Goal: Use online tool/utility: Utilize a website feature to perform a specific function

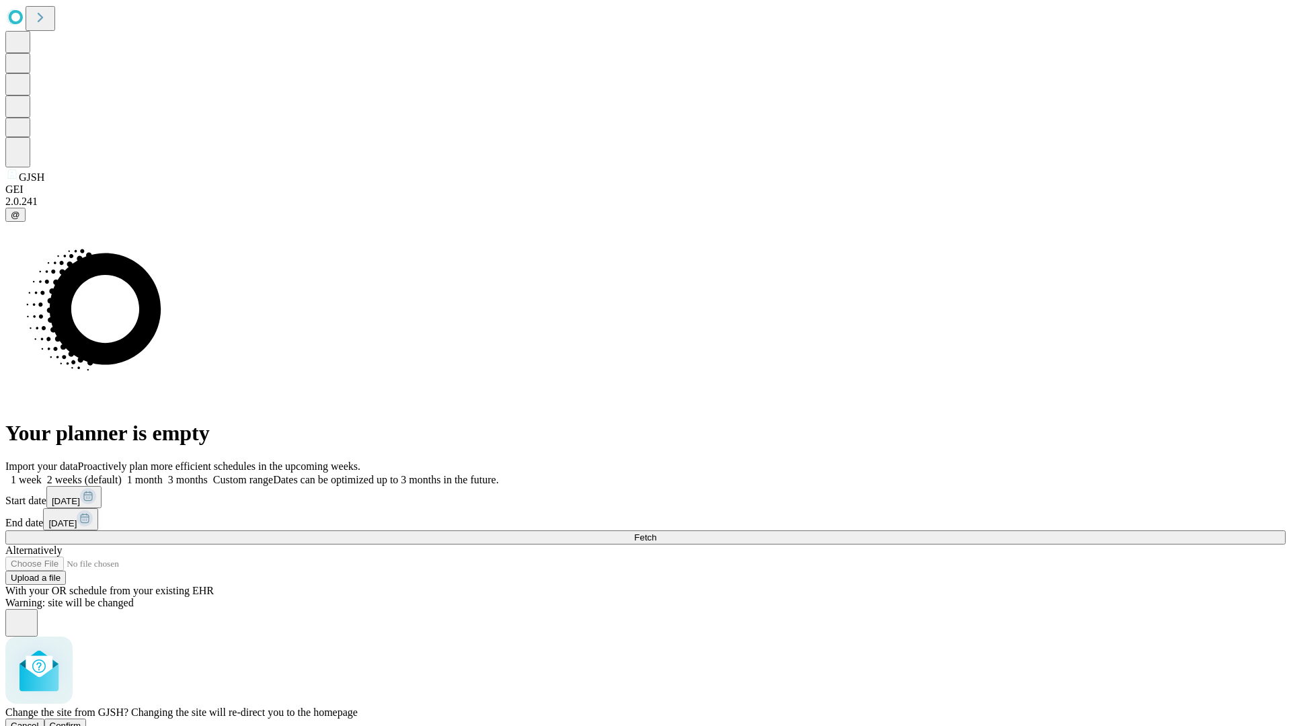
click at [81, 721] on span "Confirm" at bounding box center [66, 726] width 32 height 10
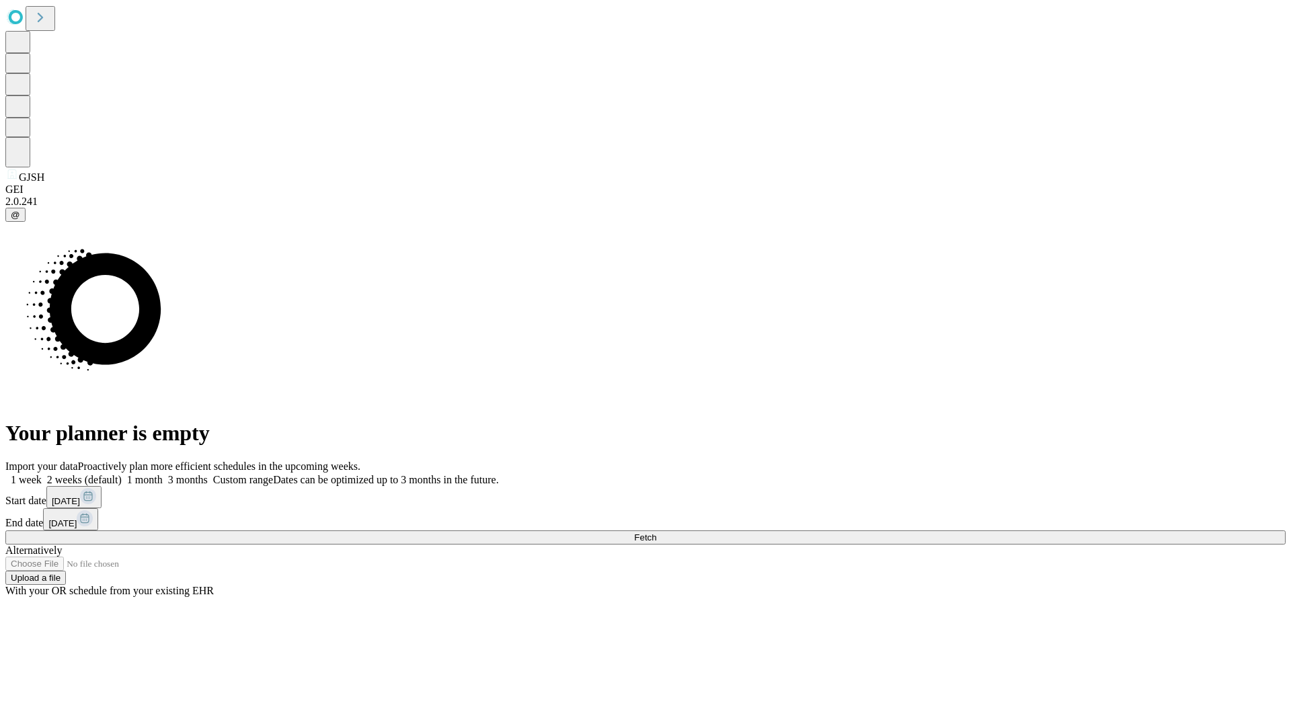
click at [122, 474] on label "2 weeks (default)" at bounding box center [82, 479] width 80 height 11
click at [656, 533] on span "Fetch" at bounding box center [645, 538] width 22 height 10
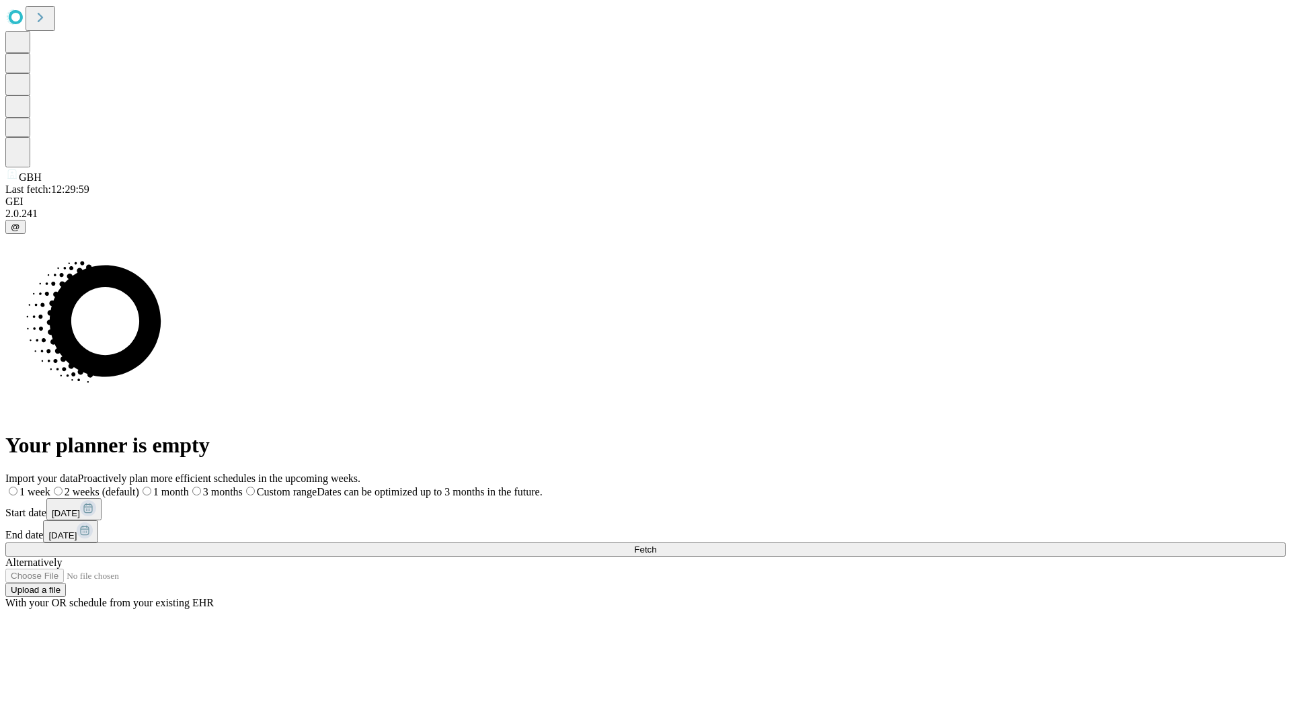
click at [139, 486] on label "2 weeks (default)" at bounding box center [94, 491] width 89 height 11
click at [656, 545] on span "Fetch" at bounding box center [645, 550] width 22 height 10
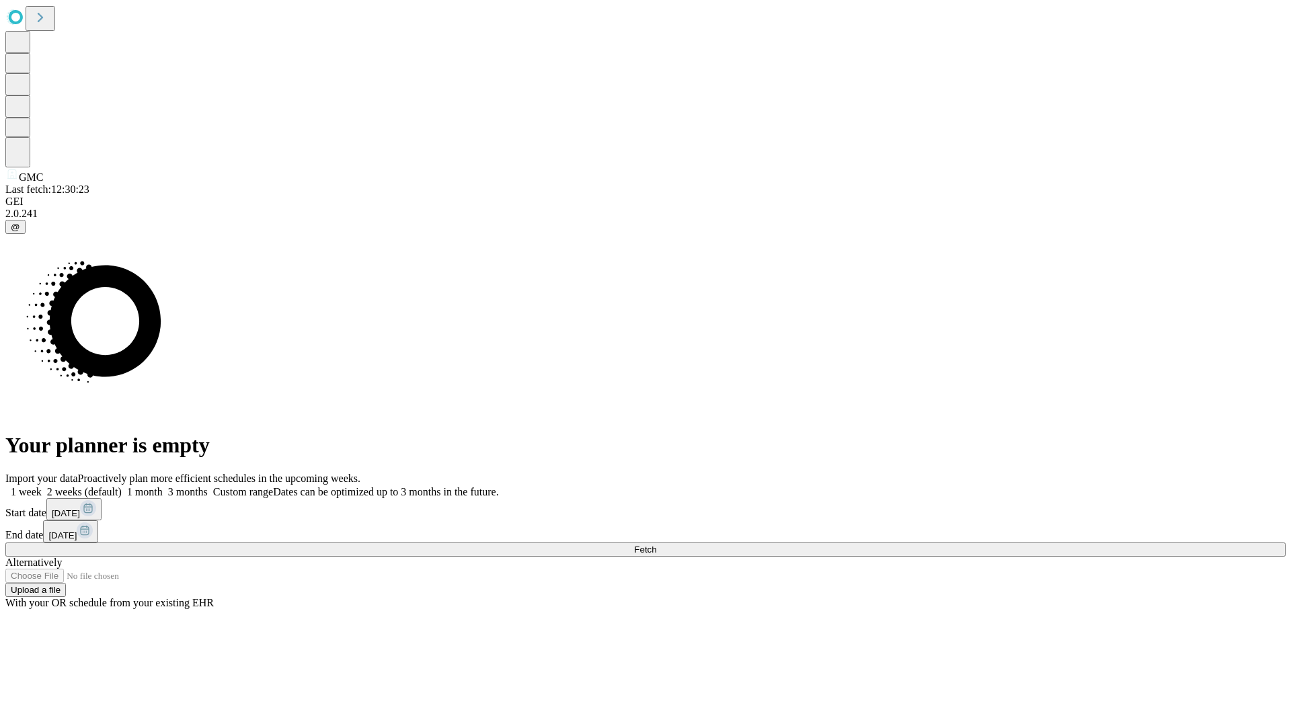
click at [122, 486] on label "2 weeks (default)" at bounding box center [82, 491] width 80 height 11
click at [656, 545] on span "Fetch" at bounding box center [645, 550] width 22 height 10
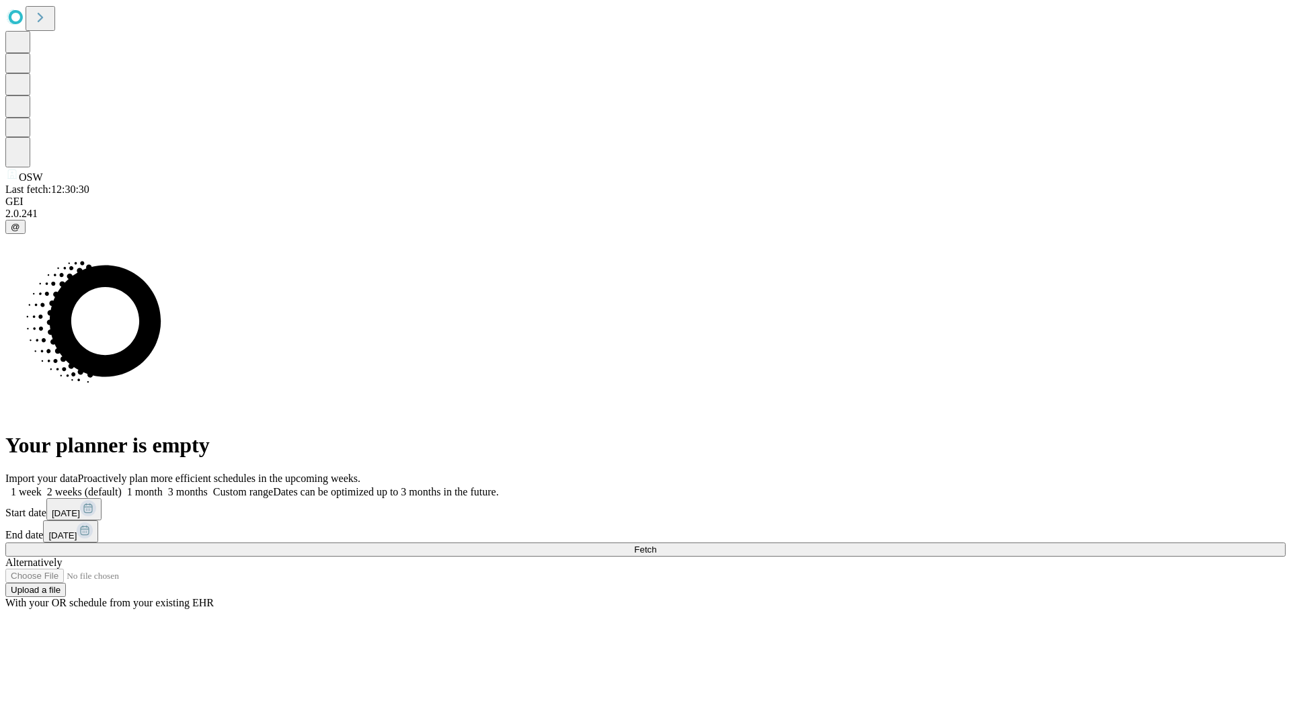
click at [122, 486] on label "2 weeks (default)" at bounding box center [82, 491] width 80 height 11
click at [656, 545] on span "Fetch" at bounding box center [645, 550] width 22 height 10
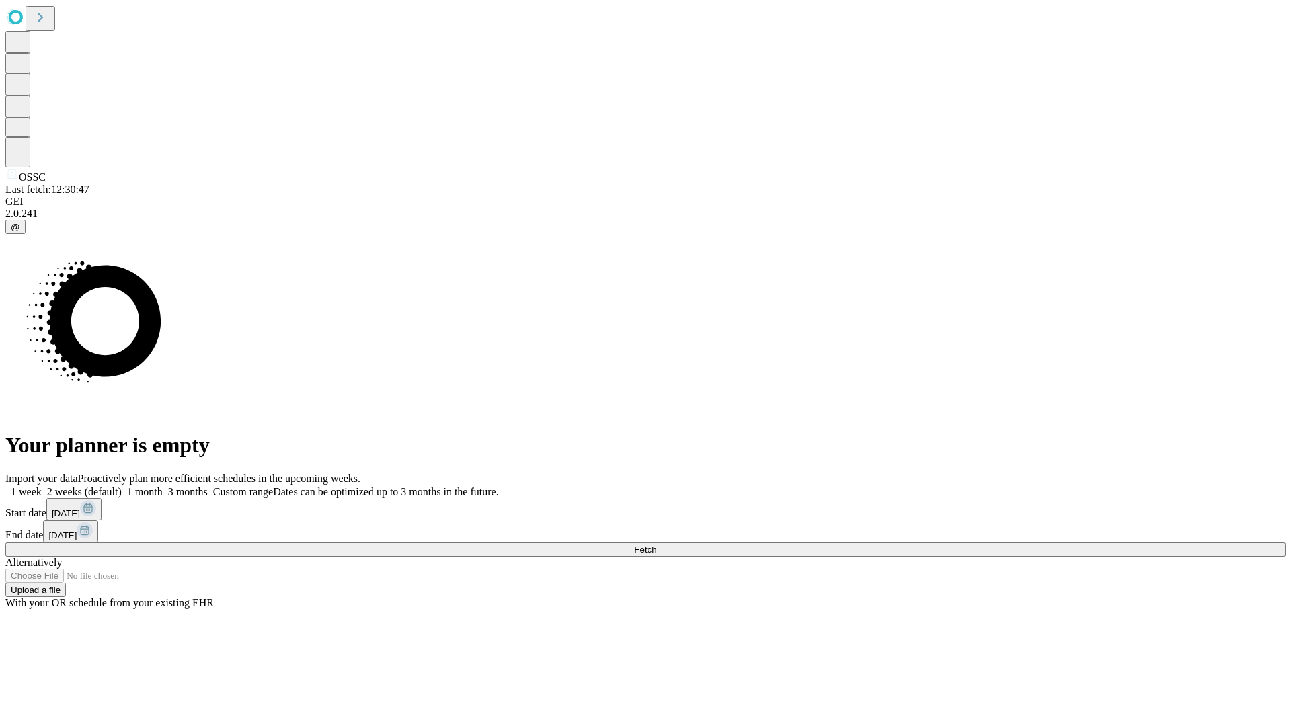
click at [122, 486] on label "2 weeks (default)" at bounding box center [82, 491] width 80 height 11
click at [656, 545] on span "Fetch" at bounding box center [645, 550] width 22 height 10
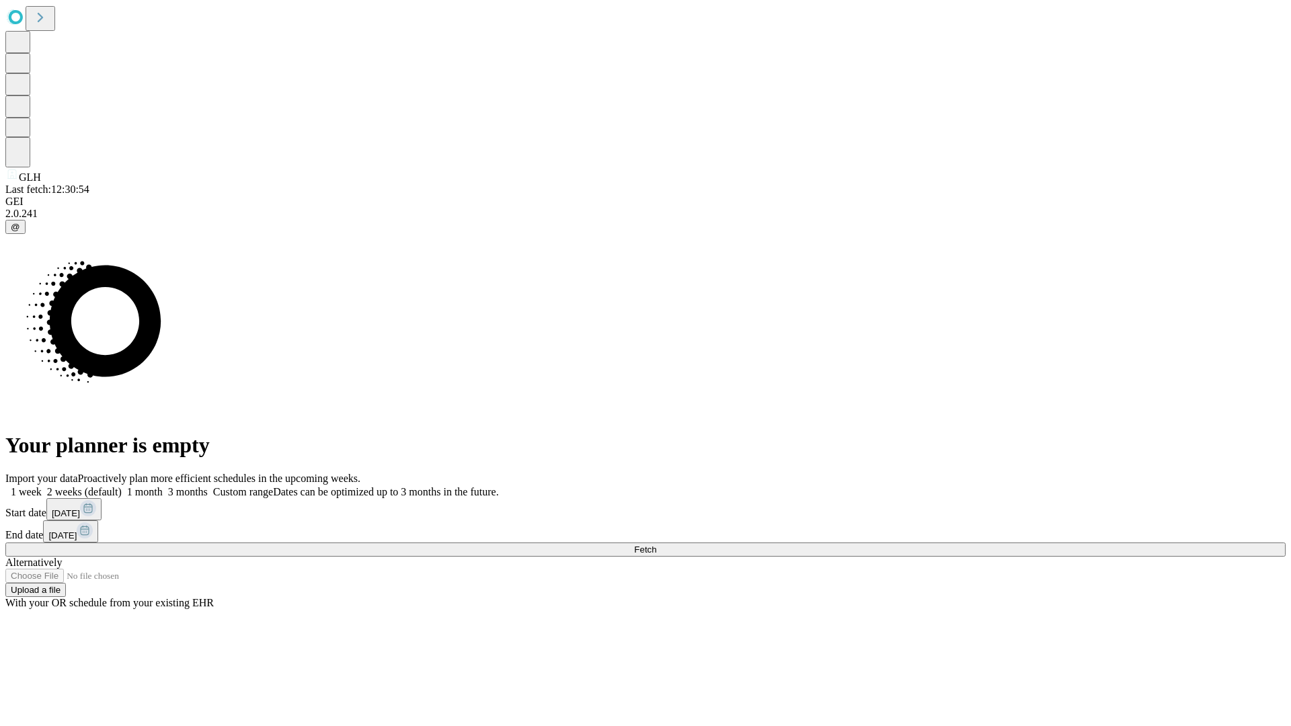
click at [122, 486] on label "2 weeks (default)" at bounding box center [82, 491] width 80 height 11
click at [656, 545] on span "Fetch" at bounding box center [645, 550] width 22 height 10
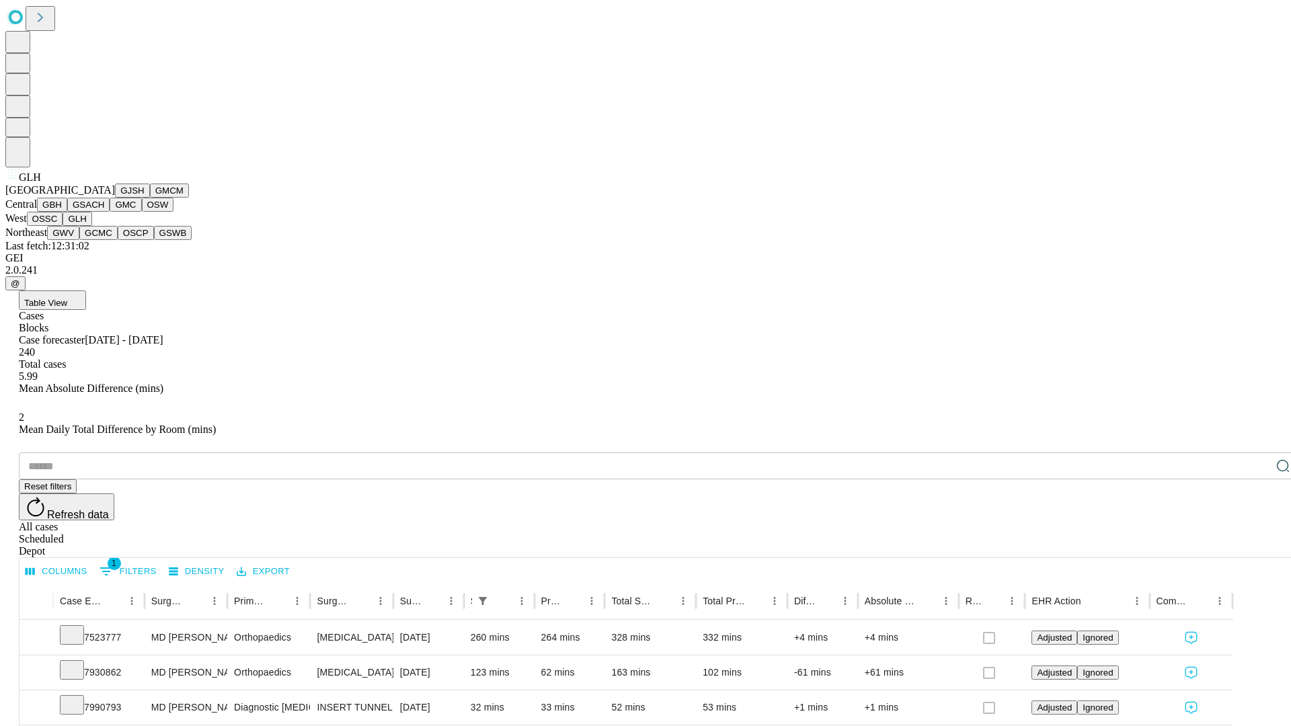
click at [79, 240] on button "GWV" at bounding box center [63, 233] width 32 height 14
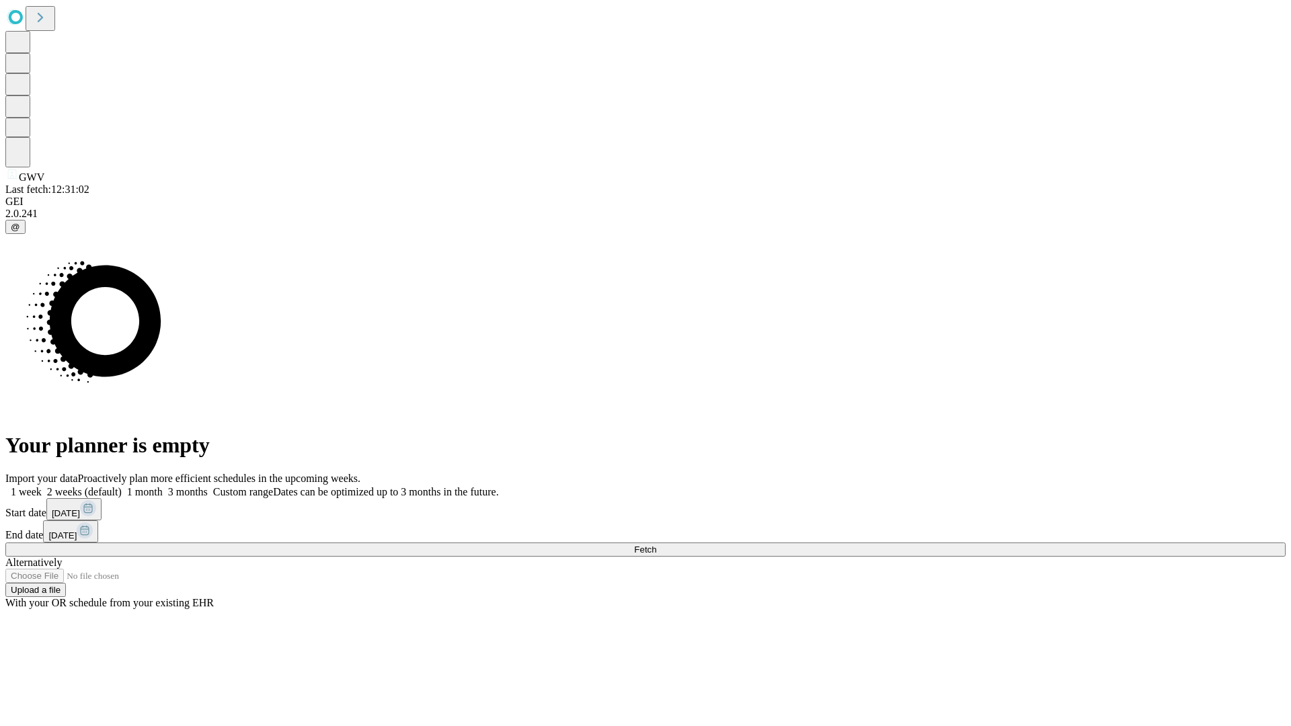
click at [122, 486] on label "2 weeks (default)" at bounding box center [82, 491] width 80 height 11
click at [656, 545] on span "Fetch" at bounding box center [645, 550] width 22 height 10
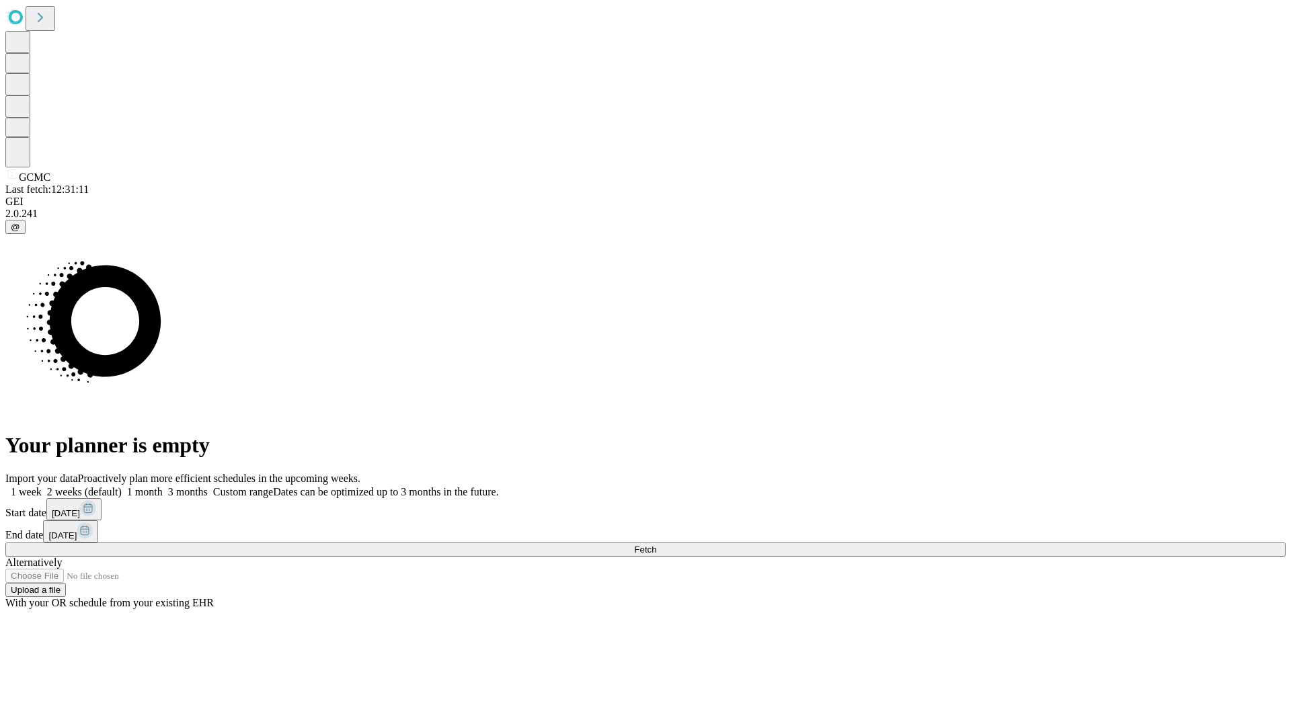
click at [122, 486] on label "2 weeks (default)" at bounding box center [82, 491] width 80 height 11
click at [656, 545] on span "Fetch" at bounding box center [645, 550] width 22 height 10
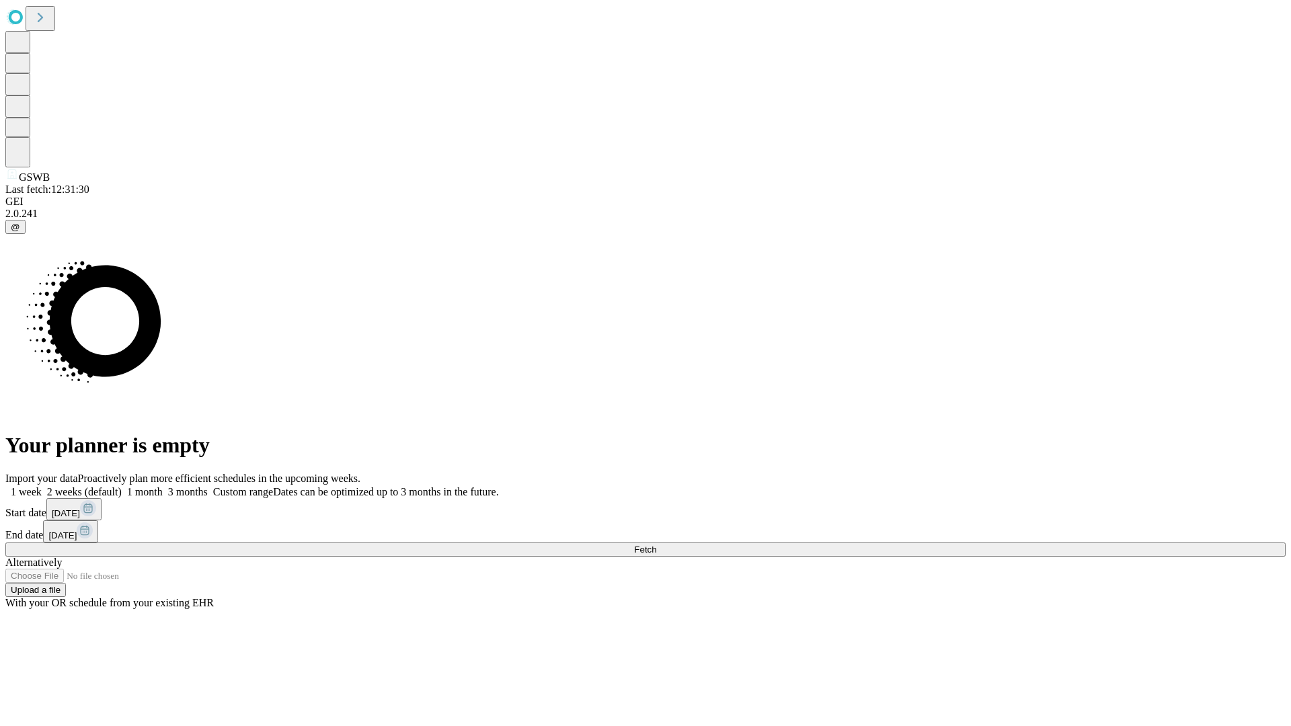
click at [122, 486] on label "2 weeks (default)" at bounding box center [82, 491] width 80 height 11
click at [656, 545] on span "Fetch" at bounding box center [645, 550] width 22 height 10
